Goal: Complete application form

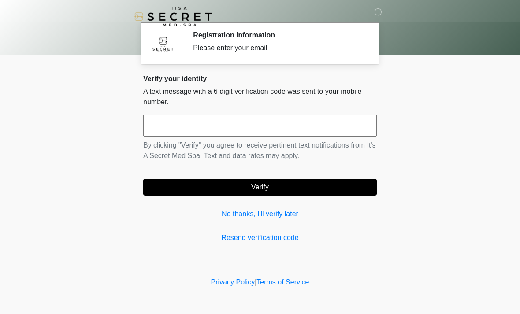
click at [324, 125] on input "text" at bounding box center [259, 126] width 233 height 22
type input "******"
click at [300, 183] on button "Verify" at bounding box center [259, 187] width 233 height 17
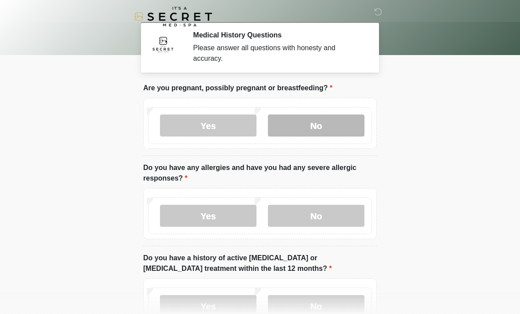
click at [340, 128] on label "No" at bounding box center [316, 126] width 96 height 22
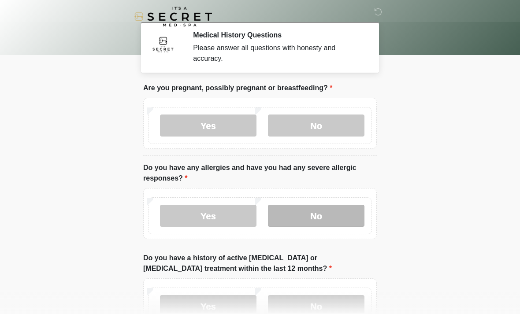
click at [323, 220] on label "No" at bounding box center [316, 216] width 96 height 22
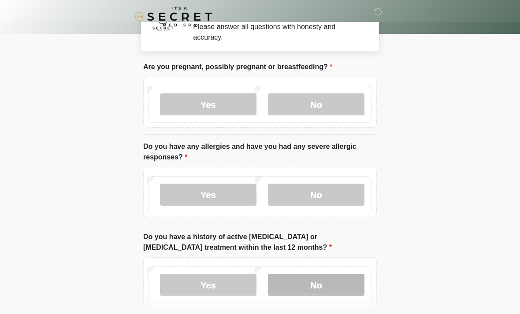
click at [309, 285] on label "No" at bounding box center [316, 285] width 96 height 22
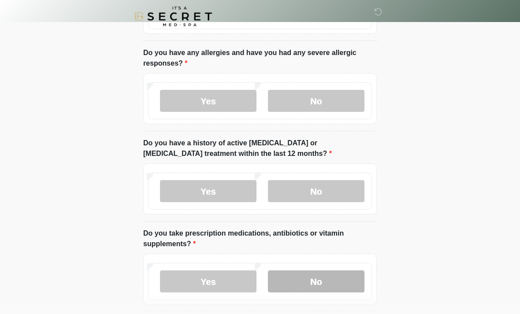
scroll to position [118, 0]
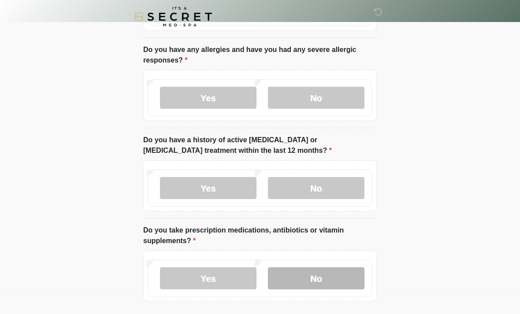
click at [305, 270] on label "No" at bounding box center [316, 278] width 96 height 22
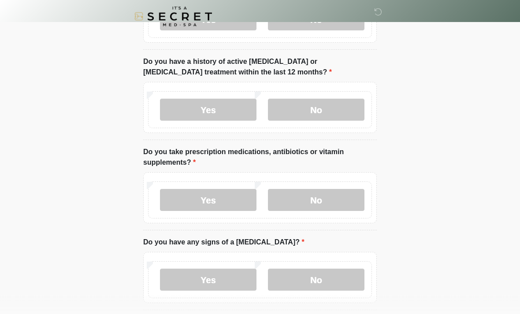
scroll to position [235, 0]
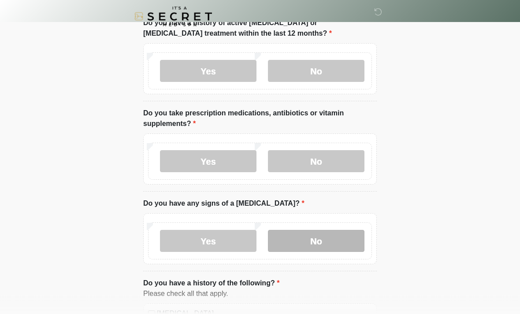
click at [300, 244] on label "No" at bounding box center [316, 241] width 96 height 22
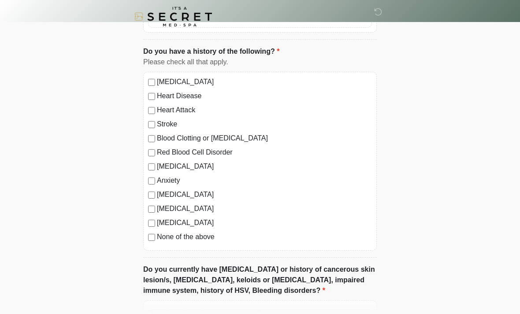
scroll to position [488, 0]
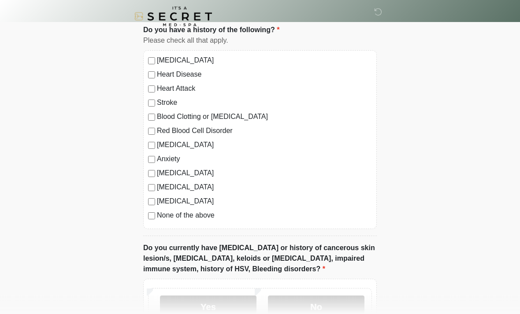
click at [195, 217] on label "None of the above" at bounding box center [264, 216] width 215 height 11
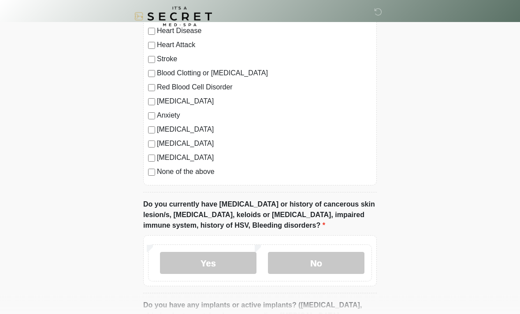
scroll to position [550, 0]
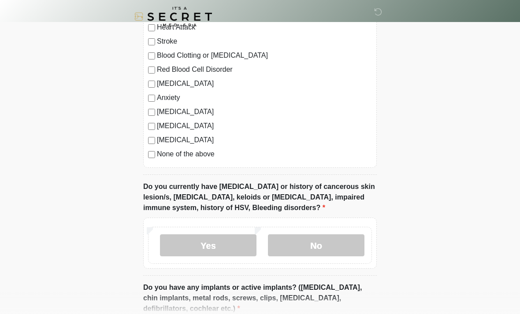
click at [315, 257] on div "Yes No" at bounding box center [260, 245] width 224 height 37
click at [312, 247] on label "No" at bounding box center [316, 245] width 96 height 22
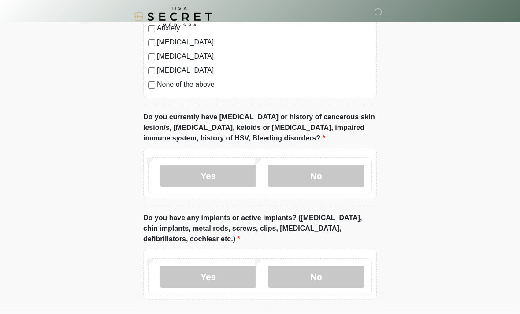
scroll to position [623, 0]
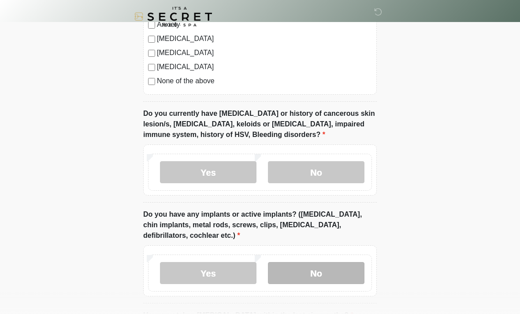
click at [324, 272] on label "No" at bounding box center [316, 273] width 96 height 22
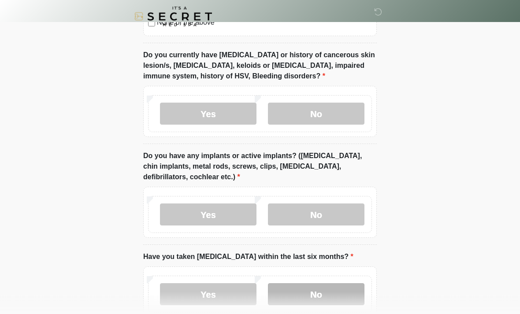
click at [277, 287] on label "No" at bounding box center [316, 295] width 96 height 22
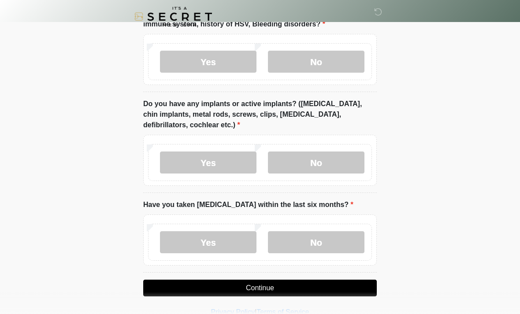
click at [306, 293] on button "Continue" at bounding box center [259, 288] width 233 height 17
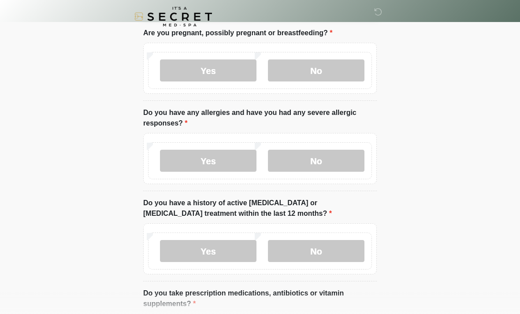
scroll to position [0, 0]
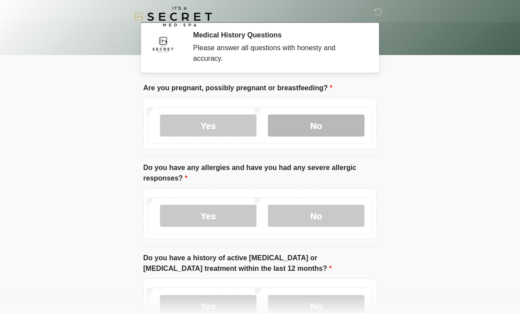
click at [335, 133] on label "No" at bounding box center [316, 126] width 96 height 22
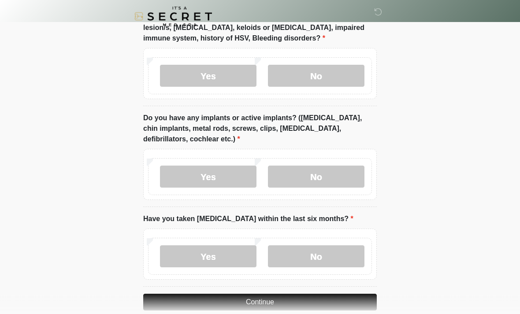
scroll to position [733, 0]
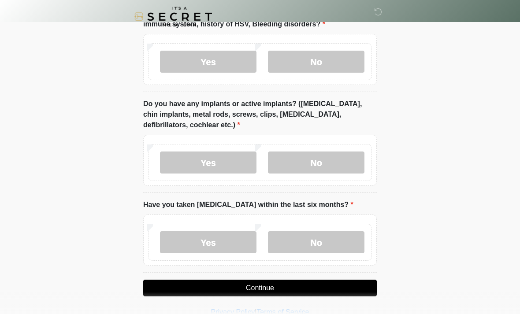
click at [318, 289] on button "Continue" at bounding box center [259, 288] width 233 height 17
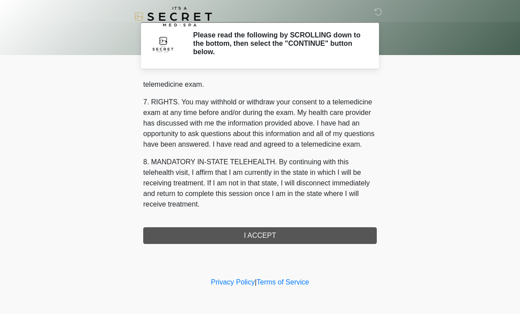
scroll to position [373, 0]
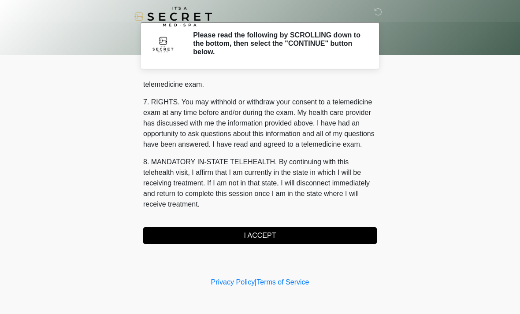
click at [284, 244] on div "‎ ‎ Please read the following by SCROLLING down to the bottom, then select the …" at bounding box center [260, 138] width 264 height 258
click at [265, 237] on button "I ACCEPT" at bounding box center [259, 235] width 233 height 17
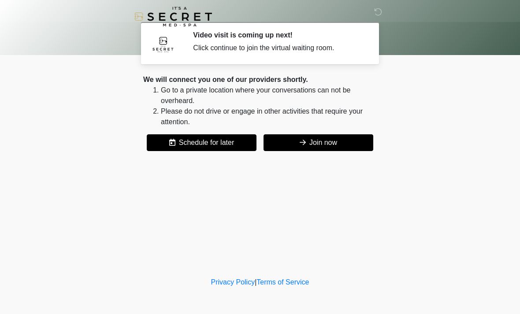
click at [326, 145] on button "Join now" at bounding box center [318, 142] width 110 height 17
click at [331, 146] on button "Join now" at bounding box center [318, 142] width 110 height 17
